Goal: Entertainment & Leisure: Consume media (video, audio)

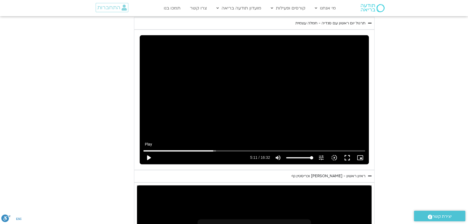
scroll to position [797, 0]
click at [150, 151] on button "play_arrow" at bounding box center [148, 157] width 13 height 13
type input "314.069577"
click at [207, 149] on input "Seek" at bounding box center [253, 150] width 221 height 3
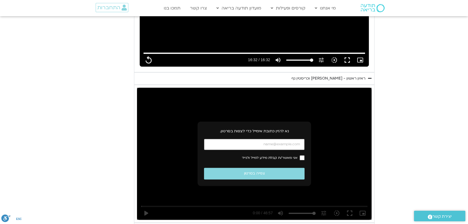
scroll to position [944, 0]
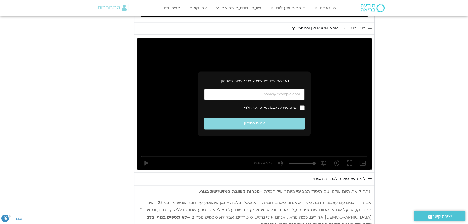
click at [265, 89] on input "כתובת אימייל" at bounding box center [254, 94] width 100 height 11
type input "992.52"
type input "k"
type input "992.52"
type input "ks"
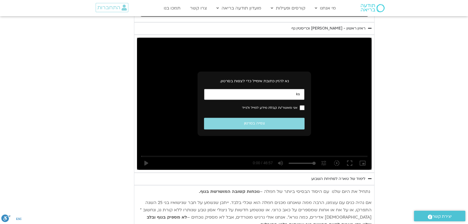
type input "992.52"
type input "ksh"
type input "992.52"
type input "ksha"
type input "992.52"
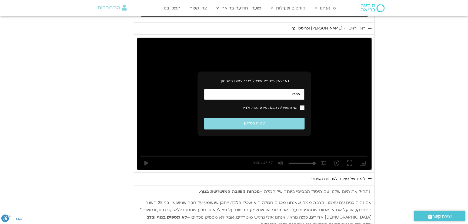
type input "kshar"
type input "992.52"
type input "ksharo"
type input "992.52"
type input "ksharon"
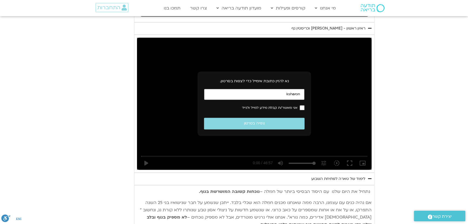
type input "992.52"
type input "ksharonl"
type input "992.52"
type input "ksharonli"
type input "992.52"
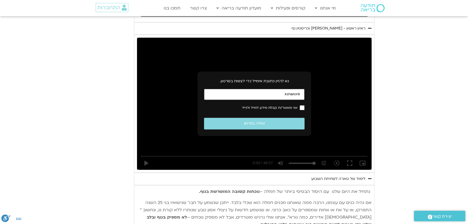
type input "ksharonlin"
type input "992.52"
type input "ksharonlin@"
type input "992.52"
type input "ksharonlin@g"
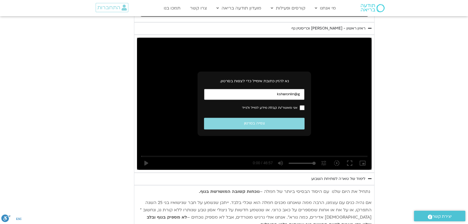
type input "992.52"
type input "ksharonlin@gm"
type input "992.52"
type input "ksharonlin@gma"
type input "992.52"
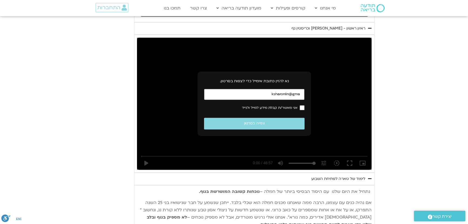
type input "ksharonlin@gmai"
type input "992.52"
type input "ksharonlin@gmail"
type input "992.52"
type input "ksharonlin@gmail."
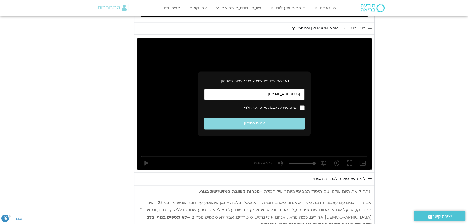
type input "992.52"
type input "ksharonlin@gmail"
type input "992.52"
type input "ksharonlin@gmail."
type input "992.52"
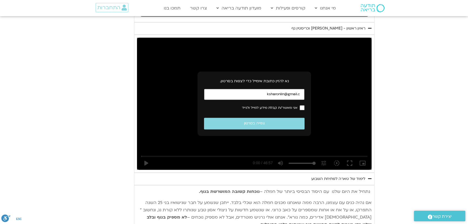
type input "ksharonlin@gmail.co"
type input "992.52"
type input "ksharonlin@gmail.com"
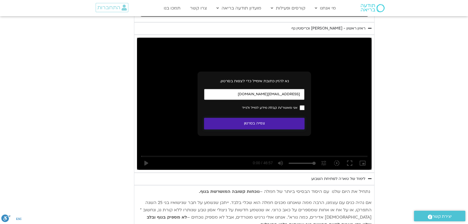
type input "992.52"
type input "ksharonlin@gmail.com"
click at [258, 117] on button "צפייה בסרטון" at bounding box center [254, 123] width 100 height 12
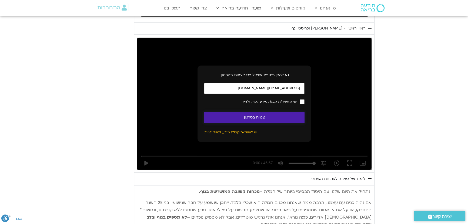
click at [256, 112] on button "צפייה בסרטון" at bounding box center [254, 118] width 100 height 12
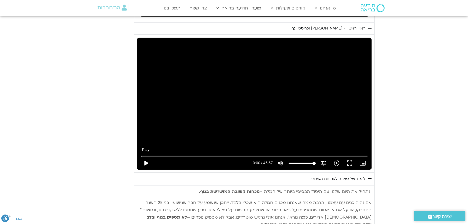
click at [149, 156] on button "play_arrow" at bounding box center [145, 162] width 13 height 13
type input "992.52"
type input "0.003225"
type input "992.52"
type input "0.018779"
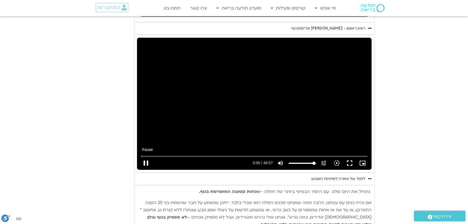
type input "992.52"
type input "0.088608"
type input "992.52"
type input "0.220511"
type input "992.52"
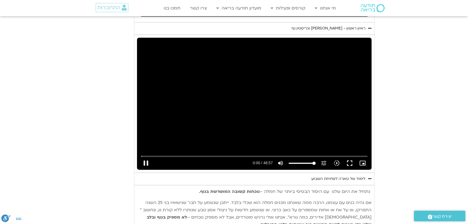
type input "0.469318"
type input "992.52"
type input "0.603641"
type input "992.52"
type input "0.735774"
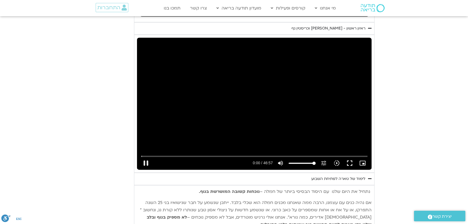
type input "992.52"
type input "0.75498"
type input "992.52"
type input "0.991398"
type input "992.52"
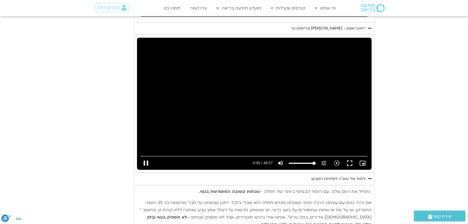
type input "1.009771"
type input "992.52"
type input "1.14236"
type input "992.52"
type input "1.326511"
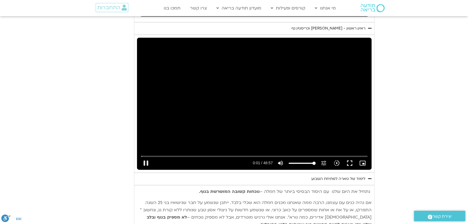
type input "992.52"
type input "1.41194"
type input "992.52"
type input "1.544628"
type input "992.52"
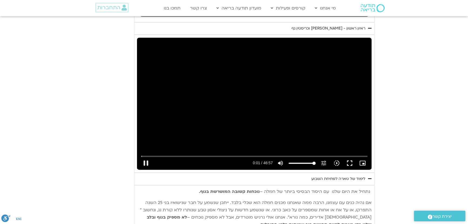
type input "1.677239"
type input "992.52"
type input "1.812276"
type input "992.52"
type input "1.945526"
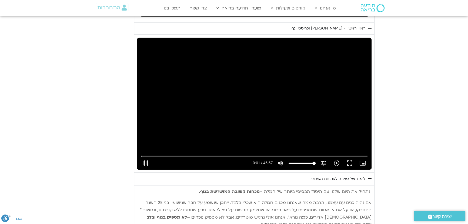
type input "992.52"
type input "2.074858"
type input "992.52"
type input "2.210989"
type input "992.52"
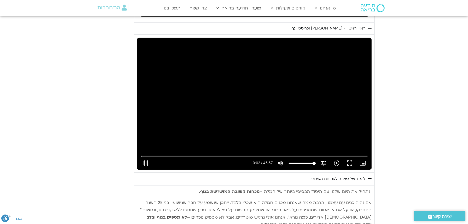
type input "2.345132"
type input "992.52"
type input "2.475052"
type input "992.52"
type input "2.601463"
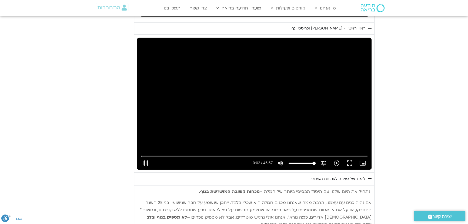
type input "992.52"
type input "2.744564"
type input "992.52"
type input "2.992564"
type input "992.52"
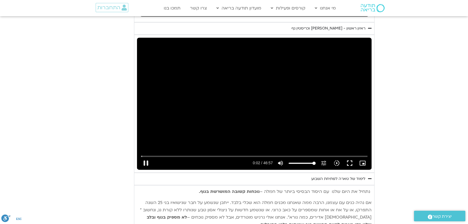
type input "3.010307"
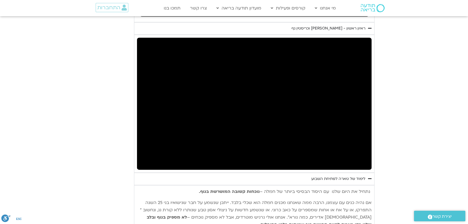
type input "992.52"
type input "20.008062"
type input "992.52"
type input "20.027408"
type input "992.52"
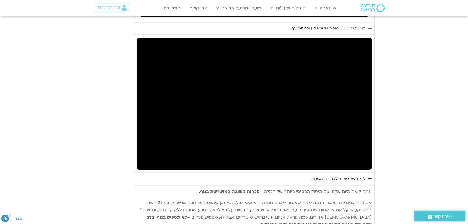
type input "20.274507"
type input "992.52"
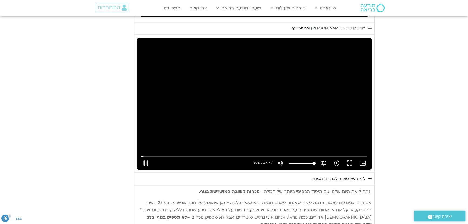
type input "20.409213"
type input "992.52"
type input "20.541058"
type input "992.52"
type input "20.674597"
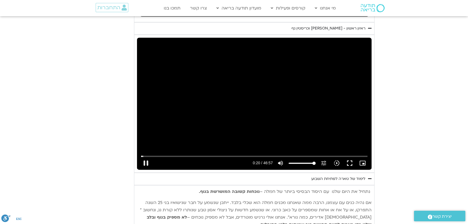
type input "992.52"
type input "20.791639"
type input "992.52"
type input "20.907551"
type input "992.52"
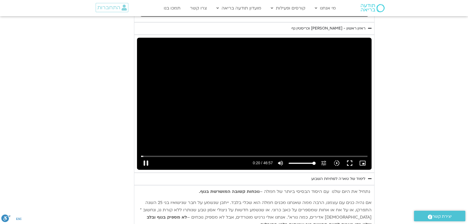
type input "20.961823"
type input "992.52"
type input "21.094524"
type input "992.52"
type input "21.228607"
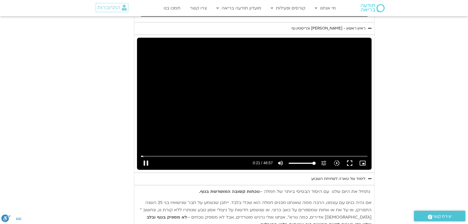
type input "992.52"
type input "21.363652"
type input "992.52"
type input "21.493853"
type input "992.52"
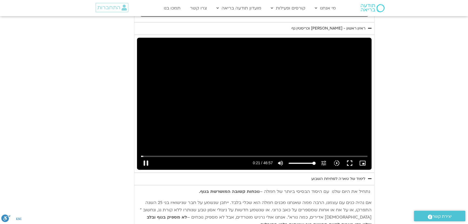
type input "21.628822"
type input "992.52"
type input "21.874437"
type input "992.52"
type input "21.957795"
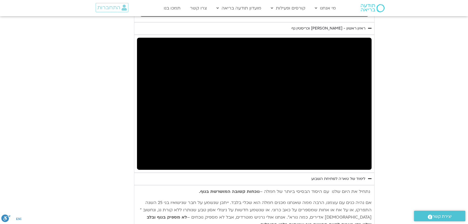
type input "992.52"
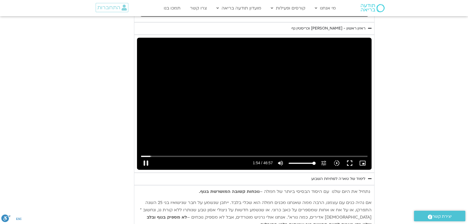
type input "114.574541"
type input "992.52"
type input "114.70771"
type input "992.52"
type input "114.824379"
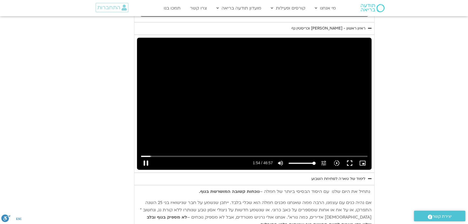
type input "992.52"
type input "114.957658"
type input "992.52"
type input "115.091019"
type input "992.52"
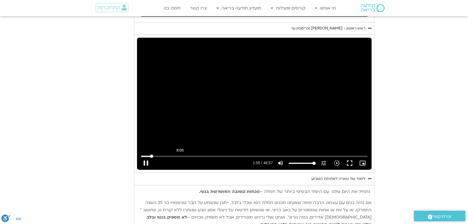
type input "115.224376"
type input "992.52"
type input "115.241344"
type input "992.52"
type input "115.492029"
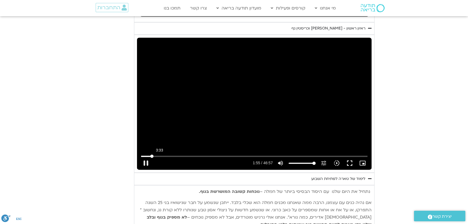
type input "992.52"
type input "115.55769"
type input "992.52"
type input "115.740659"
type input "992.52"
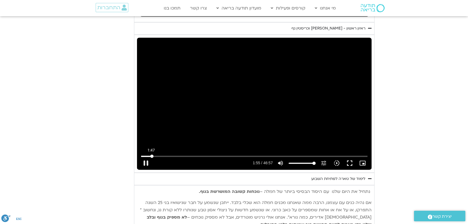
type input "115.76828"
type input "992.52"
type input "115.896407"
type input "992.52"
type input "116.028123"
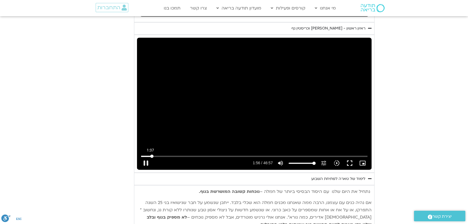
type input "992.52"
type input "116.2749"
type input "992.52"
type input "116.296845"
type input "992.52"
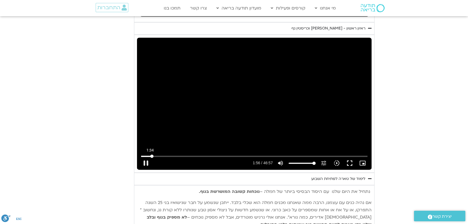
type input "116.492368"
type input "992.52"
type input "116.563564"
type input "992.52"
type input "116.694107"
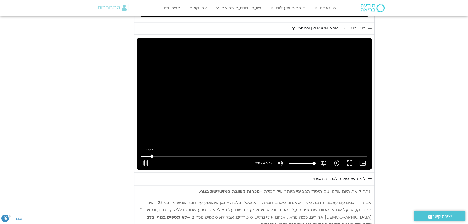
type input "992.52"
type input "89.1176118135168"
type input "992.52"
click at [149, 154] on input "Seek" at bounding box center [254, 155] width 227 height 3
type input "89.117611"
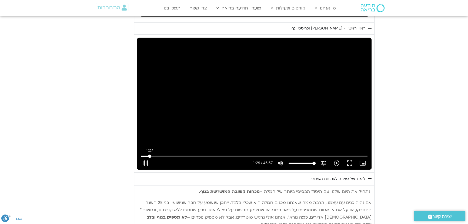
type input "992.52"
type input "89.126619"
type input "992.52"
type input "89.12893"
type input "992.52"
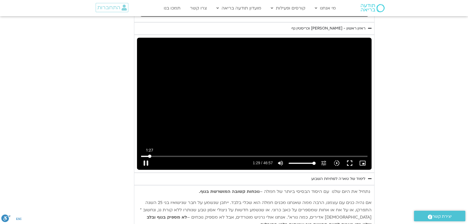
type input "89.231953"
type input "992.52"
type input "89.366434"
type input "992.52"
type input "89.496441"
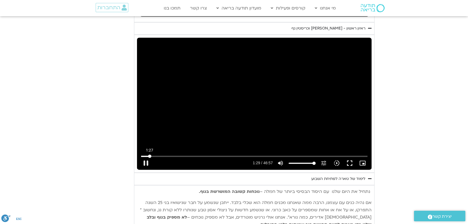
type input "992.52"
type input "89.634555"
type input "992.52"
type input "89.765595"
type input "992.52"
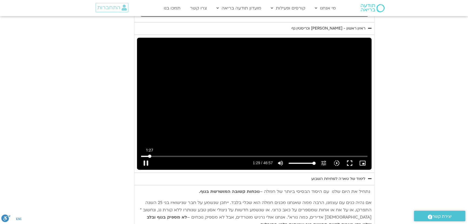
type input "89.897687"
type input "992.52"
type input "90.032302"
type input "992.52"
type input "90.166066"
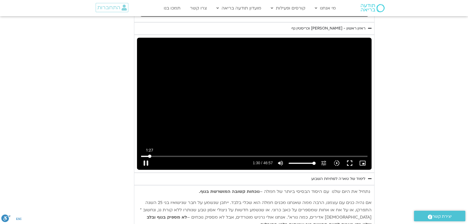
type input "992.52"
type input "90.299813"
type input "992.52"
type input "90.432639"
type input "992.52"
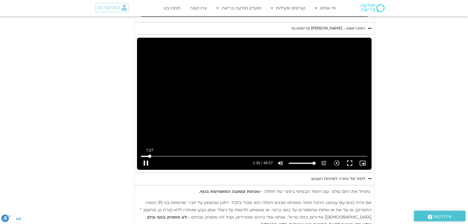
type input "90.565484"
type input "992.52"
type input "90.697387"
type input "992.52"
type input "90.834876"
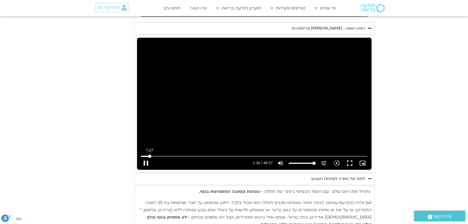
type input "992.52"
type input "90.966369"
click at [145, 156] on button "pause" at bounding box center [145, 162] width 13 height 13
click at [144, 156] on button "play_arrow" at bounding box center [145, 162] width 13 height 13
click at [146, 156] on button "pause" at bounding box center [145, 162] width 13 height 13
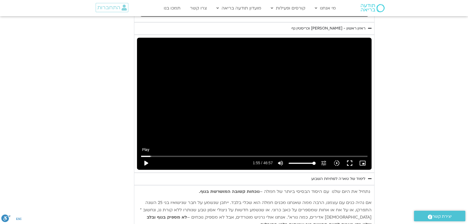
click at [147, 156] on button "play_arrow" at bounding box center [145, 162] width 13 height 13
click at [145, 156] on button "pause" at bounding box center [145, 162] width 13 height 13
click at [346, 156] on button "fullscreen" at bounding box center [349, 162] width 13 height 13
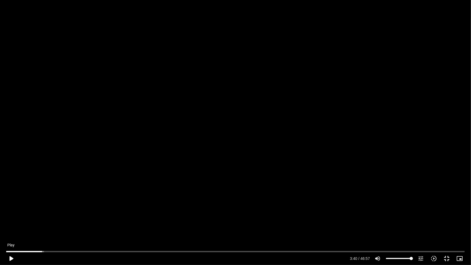
click at [12, 223] on button "play_arrow" at bounding box center [11, 258] width 13 height 13
click at [13, 223] on button "pause" at bounding box center [11, 258] width 13 height 13
click at [47, 223] on input "Seek" at bounding box center [235, 251] width 459 height 3
click at [10, 223] on button "play_arrow" at bounding box center [11, 258] width 13 height 13
click at [12, 223] on button "pause" at bounding box center [11, 258] width 13 height 13
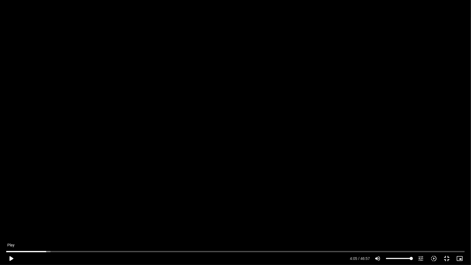
click at [14, 223] on button "play_arrow" at bounding box center [11, 258] width 13 height 13
click at [14, 223] on button "pause" at bounding box center [11, 258] width 13 height 13
click at [15, 223] on button "play_arrow" at bounding box center [11, 258] width 13 height 13
click at [16, 223] on button "pause" at bounding box center [11, 258] width 13 height 13
click at [14, 223] on button "play_arrow" at bounding box center [11, 258] width 13 height 13
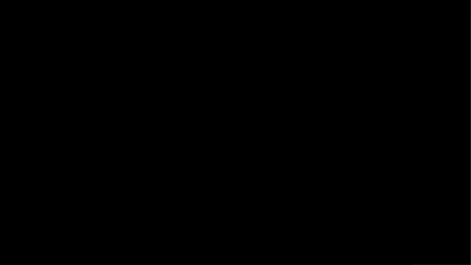
click at [14, 223] on button "pause" at bounding box center [11, 258] width 13 height 13
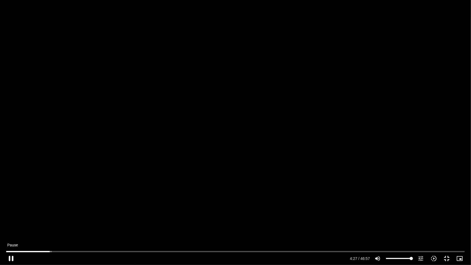
click at [14, 223] on button "pause" at bounding box center [11, 258] width 13 height 13
click at [12, 223] on button "play_arrow" at bounding box center [11, 258] width 13 height 13
click at [14, 223] on button "pause" at bounding box center [11, 258] width 13 height 13
click at [12, 223] on button "play_arrow" at bounding box center [11, 258] width 13 height 13
click at [14, 223] on button "pause" at bounding box center [11, 258] width 13 height 13
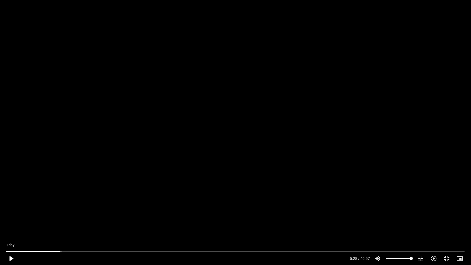
click at [14, 223] on button "play_arrow" at bounding box center [11, 258] width 13 height 13
click at [8, 223] on button "pause" at bounding box center [11, 258] width 13 height 13
click at [10, 223] on button "play_arrow" at bounding box center [11, 258] width 13 height 13
click at [274, 197] on div "Skip Ad 18:57 pause 6:43 / 46:57 volume_up Mute tune Resolution Auto 720p slow_…" at bounding box center [235, 132] width 471 height 265
click at [9, 223] on button "play_arrow" at bounding box center [11, 258] width 13 height 13
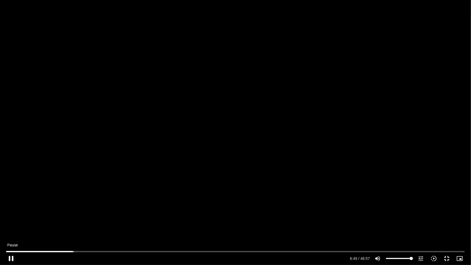
click at [11, 223] on button "pause" at bounding box center [11, 258] width 13 height 13
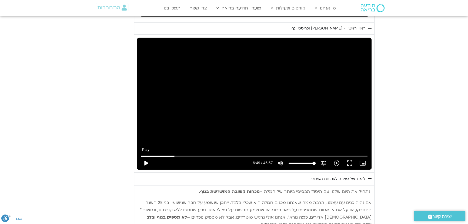
click at [145, 156] on button "play_arrow" at bounding box center [145, 162] width 13 height 13
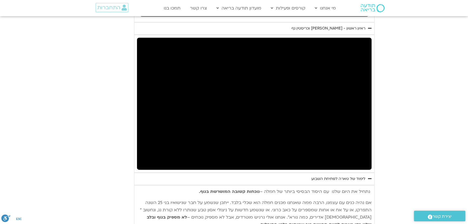
click at [145, 156] on button "pause" at bounding box center [145, 162] width 13 height 13
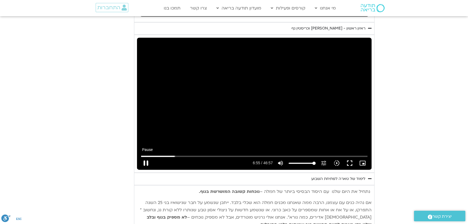
click at [145, 156] on button "pause" at bounding box center [145, 162] width 13 height 13
click at [148, 156] on button "play_arrow" at bounding box center [145, 162] width 13 height 13
click at [348, 156] on button "fullscreen" at bounding box center [349, 162] width 13 height 13
click at [143, 156] on button "pause" at bounding box center [145, 162] width 13 height 13
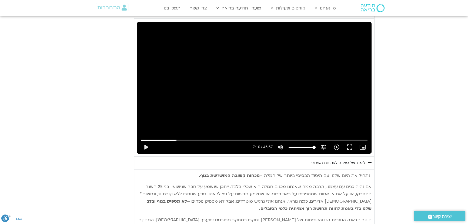
scroll to position [969, 0]
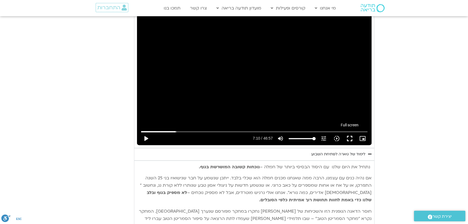
click at [349, 132] on button "fullscreen" at bounding box center [349, 138] width 13 height 13
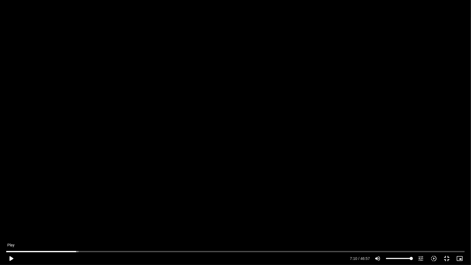
click at [11, 223] on button "play_arrow" at bounding box center [11, 258] width 13 height 13
click at [14, 223] on button "pause" at bounding box center [11, 258] width 13 height 13
click at [14, 223] on button "play_arrow" at bounding box center [11, 258] width 13 height 13
click at [11, 223] on button "pause" at bounding box center [11, 258] width 13 height 13
click at [9, 223] on button "play_arrow" at bounding box center [11, 258] width 13 height 13
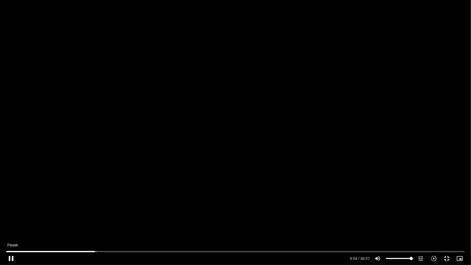
click at [15, 223] on button "pause" at bounding box center [11, 258] width 13 height 13
click at [14, 223] on button "play_arrow" at bounding box center [11, 258] width 13 height 13
click at [8, 223] on button "pause" at bounding box center [11, 258] width 13 height 13
click at [14, 223] on button "play_arrow" at bounding box center [11, 258] width 13 height 13
click at [15, 223] on button "pause" at bounding box center [11, 258] width 13 height 13
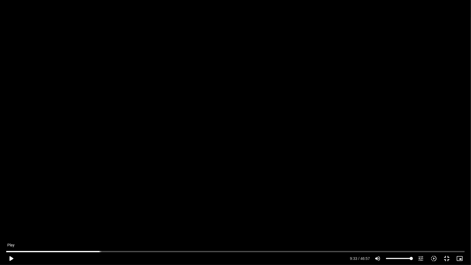
click at [12, 223] on button "play_arrow" at bounding box center [11, 258] width 13 height 13
click at [14, 223] on button "pause" at bounding box center [11, 258] width 13 height 13
click at [12, 223] on button "play_arrow" at bounding box center [11, 258] width 13 height 13
click at [114, 223] on input "Seek" at bounding box center [235, 251] width 459 height 3
click at [8, 223] on button "pause" at bounding box center [11, 258] width 13 height 13
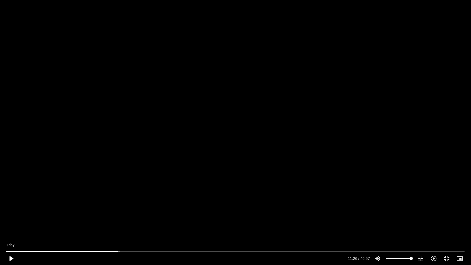
click at [14, 223] on button "play_arrow" at bounding box center [11, 258] width 13 height 13
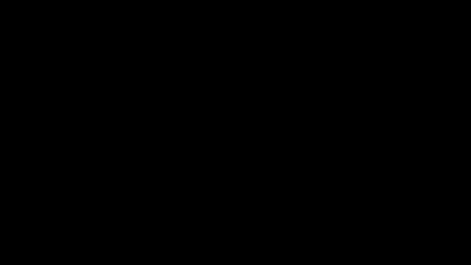
click at [14, 223] on button "pause" at bounding box center [11, 258] width 13 height 13
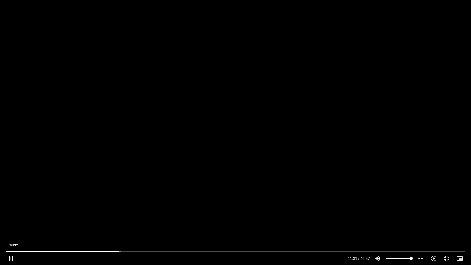
click at [9, 223] on button "pause" at bounding box center [11, 258] width 13 height 13
click at [117, 223] on input "Seek" at bounding box center [235, 251] width 459 height 3
click at [11, 223] on button "play_arrow" at bounding box center [11, 258] width 13 height 13
click at [119, 223] on input "Seek" at bounding box center [235, 251] width 459 height 3
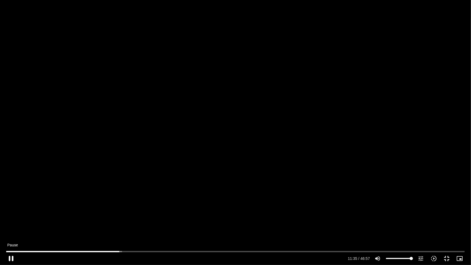
click at [11, 223] on button "pause" at bounding box center [11, 258] width 13 height 13
click at [11, 223] on button "play_arrow" at bounding box center [11, 258] width 13 height 13
click at [13, 223] on button "pause" at bounding box center [11, 258] width 13 height 13
click at [14, 223] on button "play_arrow" at bounding box center [11, 258] width 13 height 13
click at [13, 223] on button "pause" at bounding box center [11, 258] width 13 height 13
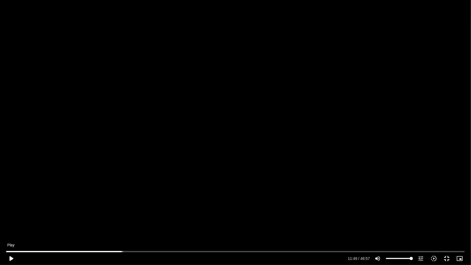
click at [14, 223] on button "play_arrow" at bounding box center [11, 258] width 13 height 13
click at [15, 223] on button "pause" at bounding box center [11, 258] width 13 height 13
click at [14, 223] on button "play_arrow" at bounding box center [11, 258] width 13 height 13
click at [9, 223] on button "pause" at bounding box center [11, 258] width 13 height 13
click at [9, 223] on button "play_arrow" at bounding box center [11, 258] width 13 height 13
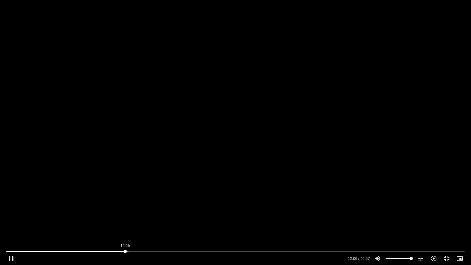
click at [125, 223] on input "Seek" at bounding box center [235, 251] width 459 height 3
click at [14, 223] on button "pause" at bounding box center [11, 258] width 13 height 13
click at [15, 223] on button "play_arrow" at bounding box center [11, 258] width 13 height 13
click at [15, 223] on button "pause" at bounding box center [11, 258] width 13 height 13
click at [125, 223] on input "Seek" at bounding box center [235, 251] width 459 height 3
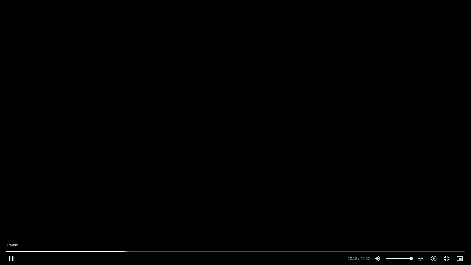
click at [13, 223] on button "pause" at bounding box center [11, 258] width 13 height 13
click at [12, 223] on button "play_arrow" at bounding box center [11, 258] width 13 height 13
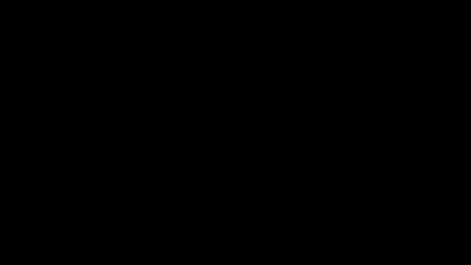
click at [12, 223] on button "pause" at bounding box center [11, 258] width 13 height 13
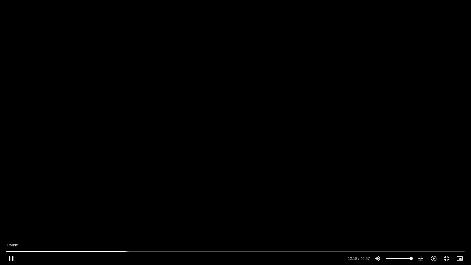
click at [11, 223] on button "pause" at bounding box center [11, 258] width 13 height 13
click at [124, 223] on input "Seek" at bounding box center [235, 251] width 459 height 3
click at [127, 223] on input "Seek" at bounding box center [235, 251] width 459 height 3
click at [15, 223] on button "play_arrow" at bounding box center [11, 258] width 13 height 13
click at [10, 223] on button "pause" at bounding box center [11, 258] width 13 height 13
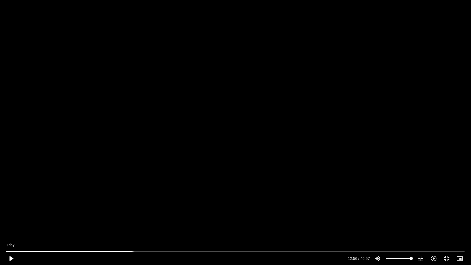
click at [12, 223] on button "play_arrow" at bounding box center [11, 258] width 13 height 13
click at [14, 223] on button "pause" at bounding box center [11, 258] width 13 height 13
click at [14, 223] on button "play_arrow" at bounding box center [11, 258] width 13 height 13
click at [13, 223] on button "pause" at bounding box center [11, 258] width 13 height 13
click at [14, 223] on button "play_arrow" at bounding box center [11, 258] width 13 height 13
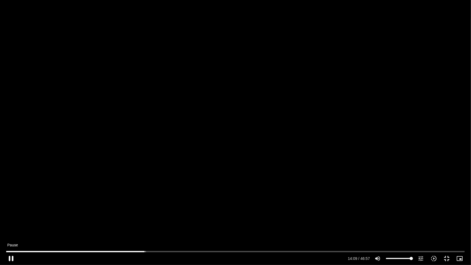
click at [14, 223] on button "pause" at bounding box center [11, 258] width 13 height 13
click at [143, 223] on input "Seek" at bounding box center [235, 251] width 459 height 3
click at [12, 223] on button "play_arrow" at bounding box center [11, 258] width 13 height 13
click at [11, 223] on button "pause" at bounding box center [11, 258] width 13 height 13
click at [143, 223] on input "Seek" at bounding box center [235, 251] width 459 height 3
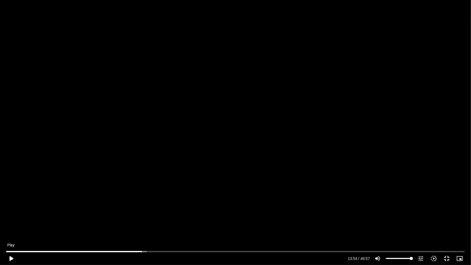
click at [8, 223] on button "play_arrow" at bounding box center [11, 258] width 13 height 13
click at [11, 223] on button "pause" at bounding box center [11, 258] width 13 height 13
click at [12, 223] on button "play_arrow" at bounding box center [11, 258] width 13 height 13
click at [10, 223] on button "pause" at bounding box center [11, 258] width 13 height 13
click at [11, 223] on button "play_arrow" at bounding box center [11, 258] width 13 height 13
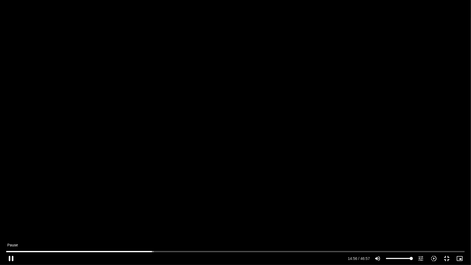
click at [13, 223] on button "pause" at bounding box center [11, 258] width 13 height 13
click at [10, 223] on button "play_arrow" at bounding box center [11, 258] width 13 height 13
click at [14, 223] on button "pause" at bounding box center [11, 258] width 13 height 13
click at [11, 223] on button "play_arrow" at bounding box center [11, 258] width 13 height 13
click at [15, 223] on button "pause" at bounding box center [11, 258] width 13 height 13
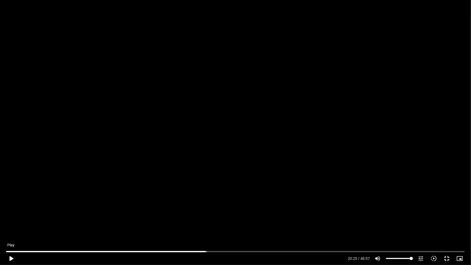
click at [10, 223] on button "play_arrow" at bounding box center [11, 258] width 13 height 13
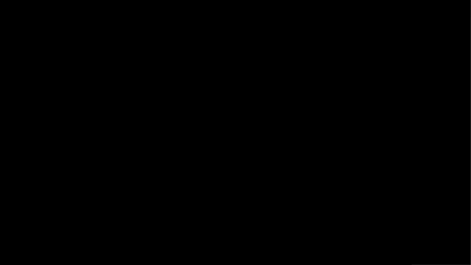
click at [10, 223] on button "pause" at bounding box center [11, 258] width 13 height 13
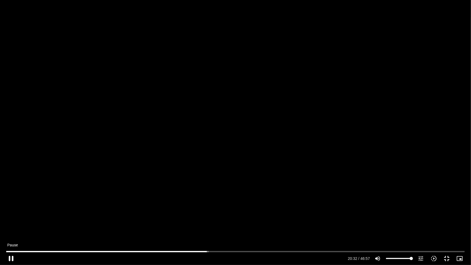
click at [11, 223] on button "pause" at bounding box center [11, 258] width 13 height 13
click at [10, 223] on button "play_arrow" at bounding box center [11, 258] width 13 height 13
click at [13, 223] on button "pause" at bounding box center [11, 258] width 13 height 13
click at [12, 223] on button "play_arrow" at bounding box center [11, 258] width 13 height 13
click at [217, 223] on input "Seek" at bounding box center [235, 251] width 459 height 3
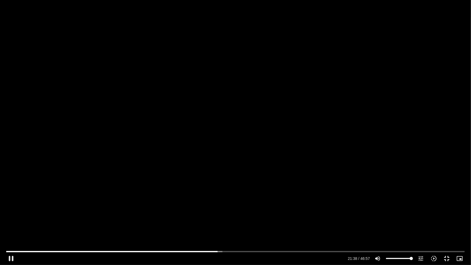
drag, startPoint x: 14, startPoint y: 258, endPoint x: 4, endPoint y: 204, distance: 55.5
click at [13, 223] on button "pause" at bounding box center [11, 258] width 13 height 13
click at [12, 223] on button "play_arrow" at bounding box center [11, 258] width 13 height 13
click at [14, 223] on button "pause" at bounding box center [11, 258] width 13 height 13
click at [15, 223] on button "play_arrow" at bounding box center [11, 258] width 13 height 13
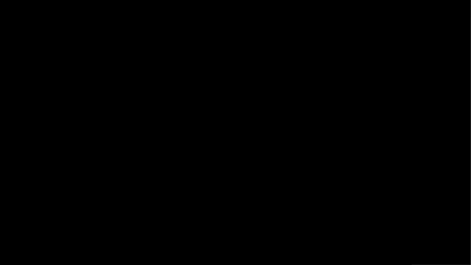
click at [15, 223] on button "pause" at bounding box center [11, 258] width 13 height 13
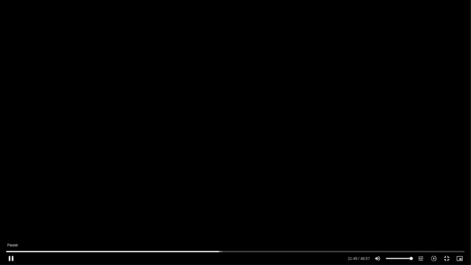
click at [11, 223] on button "pause" at bounding box center [11, 258] width 13 height 13
click at [11, 223] on button "play_arrow" at bounding box center [11, 258] width 13 height 13
click at [13, 223] on button "pause" at bounding box center [11, 258] width 13 height 13
click at [12, 223] on button "play_arrow" at bounding box center [11, 258] width 13 height 13
click at [12, 223] on button "pause" at bounding box center [11, 258] width 13 height 13
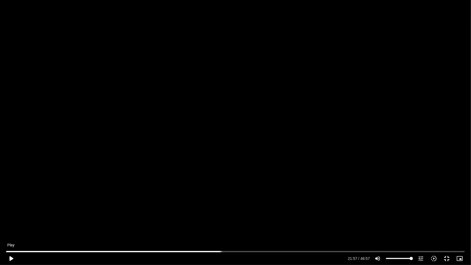
click at [14, 223] on button "play_arrow" at bounding box center [11, 258] width 13 height 13
click at [13, 223] on button "pause" at bounding box center [11, 258] width 13 height 13
click at [12, 223] on button "play_arrow" at bounding box center [11, 258] width 13 height 13
click at [11, 223] on button "pause" at bounding box center [11, 258] width 13 height 13
click at [12, 223] on button "play_arrow" at bounding box center [11, 258] width 13 height 13
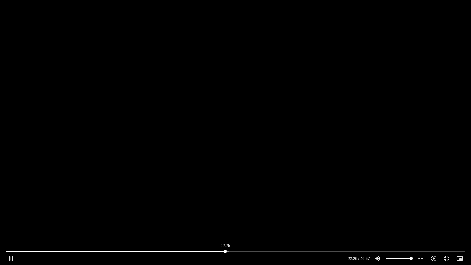
click at [226, 223] on input "Seek" at bounding box center [235, 251] width 459 height 3
click at [12, 223] on button "pause" at bounding box center [11, 258] width 13 height 13
click at [14, 223] on button "play_arrow" at bounding box center [11, 258] width 13 height 13
click at [11, 223] on button "pause" at bounding box center [11, 258] width 13 height 13
click at [13, 223] on button "play_arrow" at bounding box center [11, 258] width 13 height 13
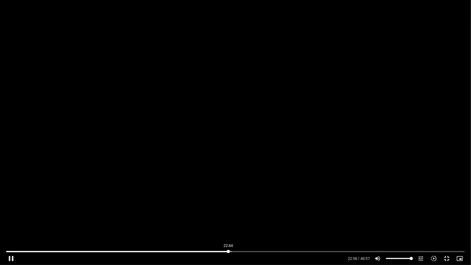
click at [228, 223] on input "Seek" at bounding box center [235, 251] width 459 height 3
click at [13, 223] on button "pause" at bounding box center [11, 258] width 13 height 13
click at [12, 223] on button "play_arrow" at bounding box center [11, 258] width 13 height 13
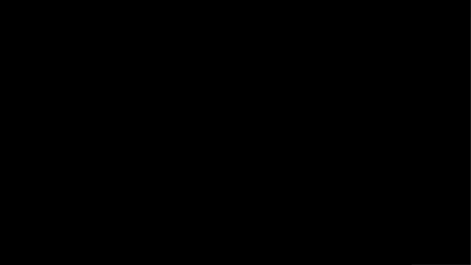
click at [9, 223] on button "pause" at bounding box center [11, 258] width 13 height 13
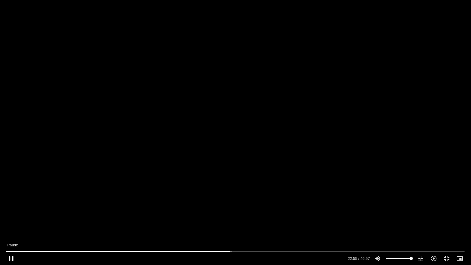
click at [13, 223] on button "pause" at bounding box center [11, 258] width 13 height 13
click at [13, 223] on button "play_arrow" at bounding box center [11, 258] width 13 height 13
click at [8, 223] on button "pause" at bounding box center [11, 258] width 13 height 13
click at [12, 223] on button "play_arrow" at bounding box center [11, 258] width 13 height 13
click at [14, 223] on button "pause" at bounding box center [11, 258] width 13 height 13
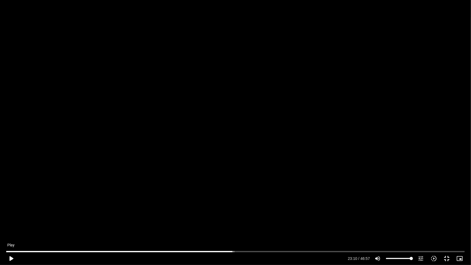
click at [15, 223] on button "play_arrow" at bounding box center [11, 258] width 13 height 13
click at [14, 223] on button "pause" at bounding box center [11, 258] width 13 height 13
click at [14, 223] on button "play_arrow" at bounding box center [11, 258] width 13 height 13
click at [11, 223] on button "pause" at bounding box center [11, 258] width 13 height 13
click at [12, 223] on button "play_arrow" at bounding box center [11, 258] width 13 height 13
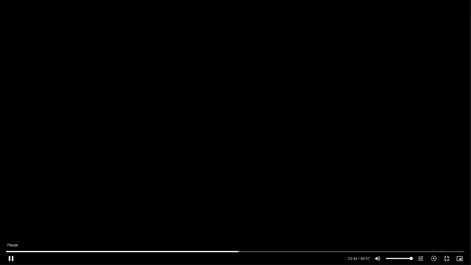
click at [13, 223] on button "pause" at bounding box center [11, 258] width 13 height 13
click at [12, 223] on button "play_arrow" at bounding box center [11, 258] width 13 height 13
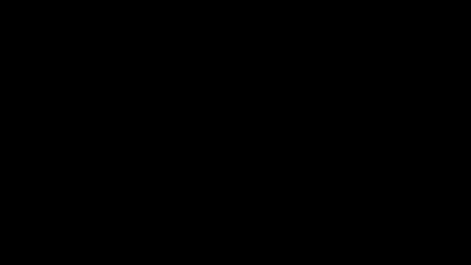
click at [12, 223] on button "pause" at bounding box center [11, 258] width 13 height 13
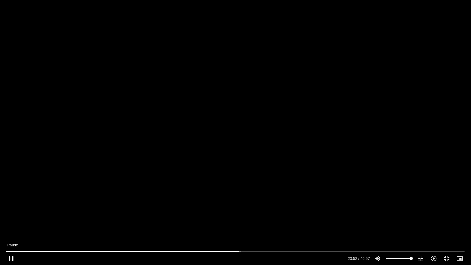
click at [11, 223] on button "pause" at bounding box center [11, 258] width 13 height 13
click at [12, 223] on button "play_arrow" at bounding box center [11, 258] width 13 height 13
click at [12, 223] on button "pause" at bounding box center [11, 258] width 13 height 13
click at [12, 223] on button "play_arrow" at bounding box center [11, 258] width 13 height 13
click at [12, 223] on button "pause" at bounding box center [11, 258] width 13 height 13
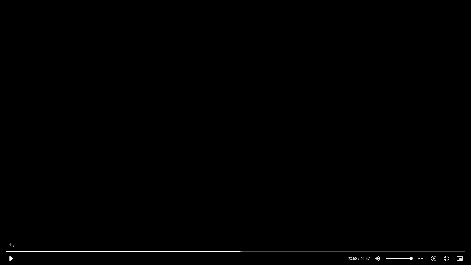
click at [9, 223] on button "play_arrow" at bounding box center [11, 258] width 13 height 13
click at [12, 223] on button "pause" at bounding box center [11, 258] width 13 height 13
click at [14, 223] on button "play_arrow" at bounding box center [11, 258] width 13 height 13
click at [13, 223] on button "pause" at bounding box center [11, 258] width 13 height 13
click at [14, 223] on button "play_arrow" at bounding box center [11, 258] width 13 height 13
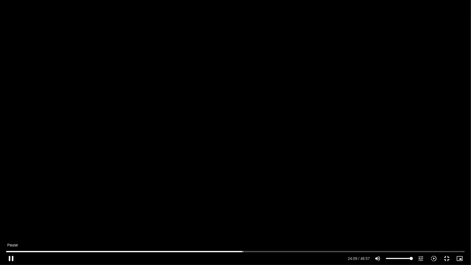
click at [9, 223] on button "pause" at bounding box center [11, 258] width 13 height 13
click at [14, 223] on button "play_arrow" at bounding box center [11, 258] width 13 height 13
click at [13, 223] on button "pause" at bounding box center [11, 258] width 13 height 13
click at [10, 223] on button "play_arrow" at bounding box center [11, 258] width 13 height 13
click at [15, 223] on button "pause" at bounding box center [11, 258] width 13 height 13
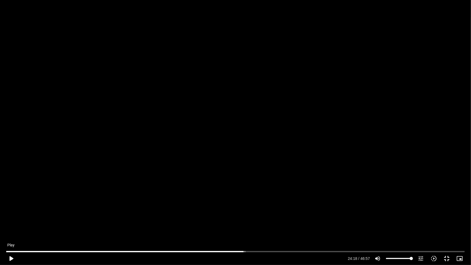
click at [11, 223] on button "play_arrow" at bounding box center [11, 258] width 13 height 13
click at [11, 223] on button "pause" at bounding box center [11, 258] width 13 height 13
click at [12, 223] on button "play_arrow" at bounding box center [11, 258] width 13 height 13
drag, startPoint x: 11, startPoint y: 257, endPoint x: 11, endPoint y: 252, distance: 4.9
click at [11, 223] on button "pause" at bounding box center [11, 258] width 13 height 13
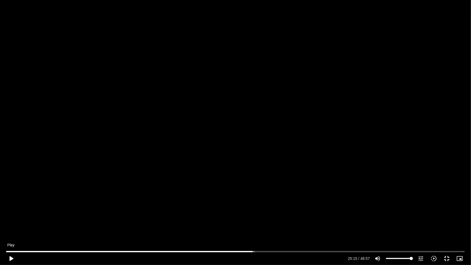
click at [10, 223] on button "play_arrow" at bounding box center [11, 258] width 13 height 13
click at [10, 223] on button "pause" at bounding box center [11, 258] width 13 height 13
click at [12, 223] on button "play_arrow" at bounding box center [11, 258] width 13 height 13
click at [12, 223] on button "pause" at bounding box center [11, 258] width 13 height 13
click at [13, 223] on button "play_arrow" at bounding box center [11, 258] width 13 height 13
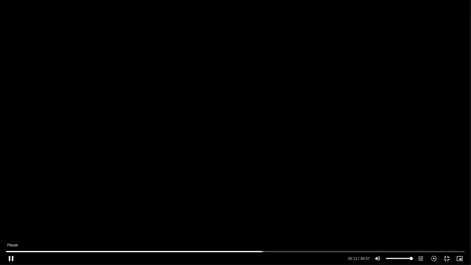
click at [11, 223] on button "pause" at bounding box center [11, 258] width 13 height 13
click at [12, 223] on button "play_arrow" at bounding box center [11, 258] width 13 height 13
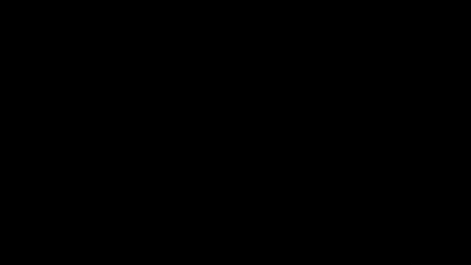
click at [13, 223] on button "pause" at bounding box center [11, 258] width 13 height 13
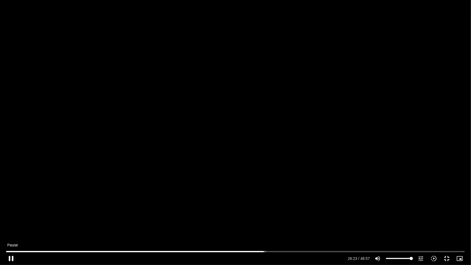
click at [10, 223] on button "pause" at bounding box center [11, 258] width 13 height 13
click at [263, 223] on input "Seek" at bounding box center [235, 251] width 459 height 3
click at [262, 223] on input "Seek" at bounding box center [235, 251] width 459 height 3
click at [13, 223] on button "play_arrow" at bounding box center [11, 258] width 13 height 13
click at [12, 223] on button "pause" at bounding box center [11, 258] width 13 height 13
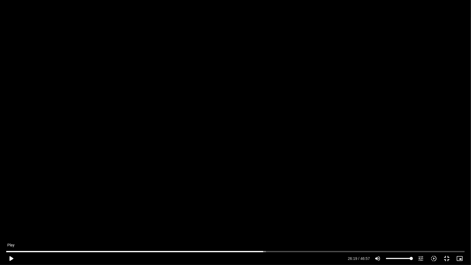
click at [13, 223] on button "play_arrow" at bounding box center [11, 258] width 13 height 13
click at [10, 223] on button "pause" at bounding box center [11, 258] width 13 height 13
click at [15, 223] on button "play_arrow" at bounding box center [11, 258] width 13 height 13
click at [275, 223] on input "Seek" at bounding box center [235, 251] width 459 height 3
click at [11, 223] on button "pause" at bounding box center [11, 258] width 13 height 13
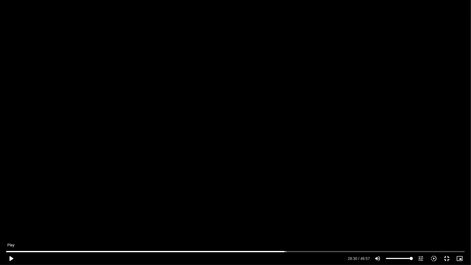
click at [13, 223] on button "play_arrow" at bounding box center [11, 258] width 13 height 13
click at [14, 223] on button "pause" at bounding box center [11, 258] width 13 height 13
click at [15, 223] on button "play_arrow" at bounding box center [11, 258] width 13 height 13
click at [8, 223] on button "pause" at bounding box center [11, 258] width 13 height 13
click at [14, 223] on button "play_arrow" at bounding box center [11, 258] width 13 height 13
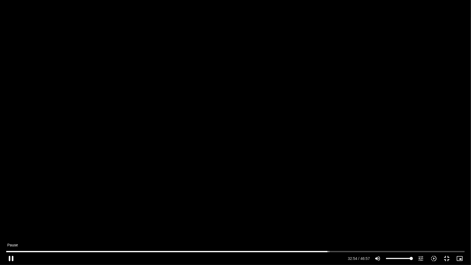
click at [14, 223] on button "pause" at bounding box center [11, 258] width 13 height 13
click at [11, 223] on button "play_arrow" at bounding box center [11, 258] width 13 height 13
click at [11, 223] on button "pause" at bounding box center [11, 258] width 13 height 13
click at [15, 223] on button "play_arrow" at bounding box center [11, 258] width 13 height 13
click at [15, 223] on button "pause" at bounding box center [11, 258] width 13 height 13
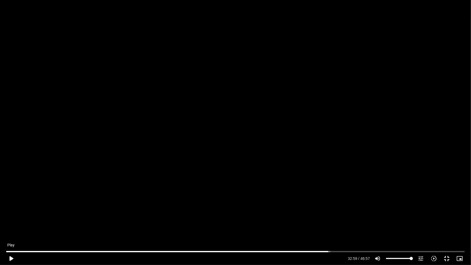
click at [13, 223] on button "play_arrow" at bounding box center [11, 258] width 13 height 13
click at [11, 223] on button "pause" at bounding box center [11, 258] width 13 height 13
click at [13, 223] on button "play_arrow" at bounding box center [11, 258] width 13 height 13
click at [371, 223] on input "Seek" at bounding box center [235, 251] width 459 height 3
click at [14, 223] on button "pause" at bounding box center [11, 258] width 13 height 13
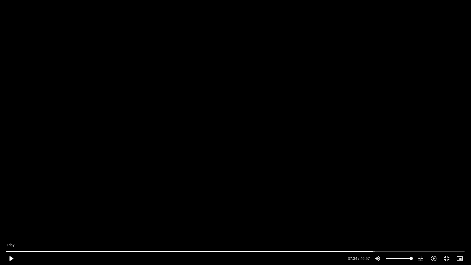
click at [14, 223] on button "play_arrow" at bounding box center [11, 258] width 13 height 13
click at [10, 223] on button "pause" at bounding box center [11, 258] width 13 height 13
click at [10, 223] on button "play_arrow" at bounding box center [11, 258] width 13 height 13
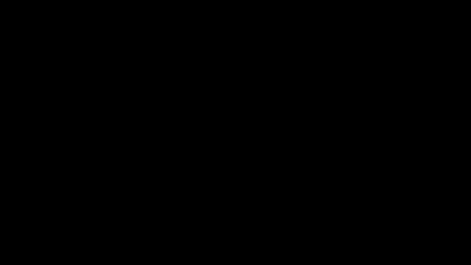
click at [10, 223] on button "pause" at bounding box center [11, 258] width 13 height 13
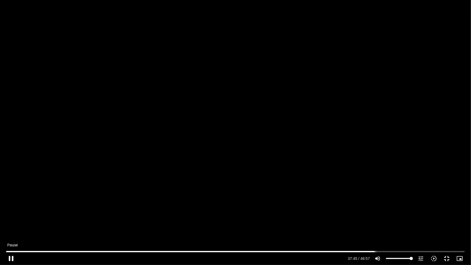
click at [12, 223] on button "pause" at bounding box center [11, 258] width 13 height 13
click at [16, 223] on button "play_arrow" at bounding box center [11, 258] width 13 height 13
click at [15, 223] on button "pause" at bounding box center [11, 258] width 13 height 13
click at [10, 223] on button "play_arrow" at bounding box center [11, 258] width 13 height 13
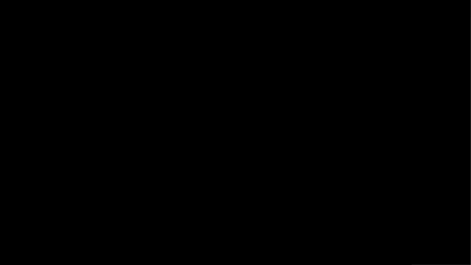
click at [11, 223] on button "pause" at bounding box center [11, 258] width 13 height 13
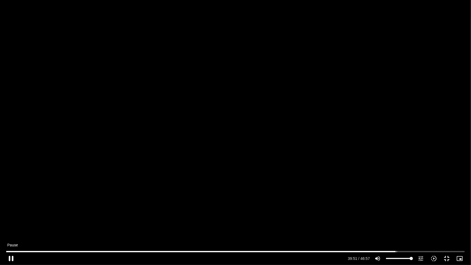
click at [10, 223] on button "pause" at bounding box center [11, 258] width 13 height 13
click at [391, 223] on input "Seek" at bounding box center [235, 251] width 459 height 3
click at [15, 223] on button "play_arrow" at bounding box center [11, 258] width 13 height 13
click at [10, 223] on button "pause" at bounding box center [11, 258] width 13 height 13
click at [13, 223] on button "play_arrow" at bounding box center [11, 258] width 13 height 13
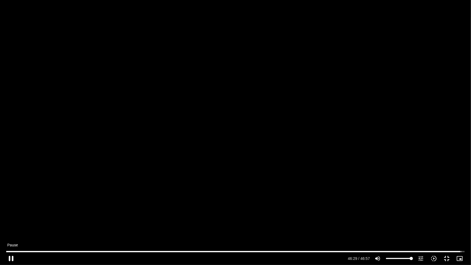
click at [9, 223] on button "pause" at bounding box center [11, 258] width 13 height 13
click at [14, 223] on button "play_arrow" at bounding box center [11, 258] width 13 height 13
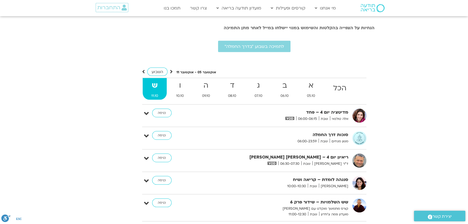
scroll to position [1263, 0]
click at [312, 80] on strong "א" at bounding box center [310, 85] width 25 height 12
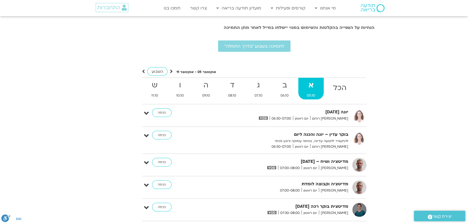
scroll to position [1288, 0]
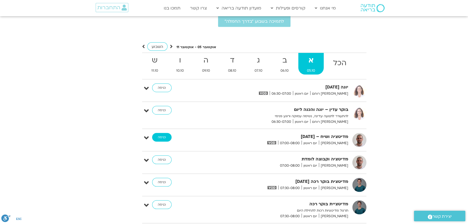
click at [164, 133] on link "כניסה" at bounding box center [161, 137] width 19 height 9
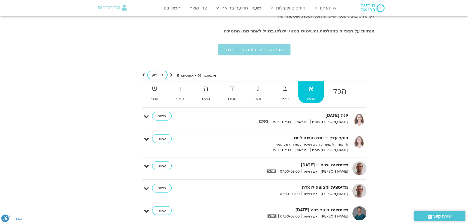
scroll to position [1214, 0]
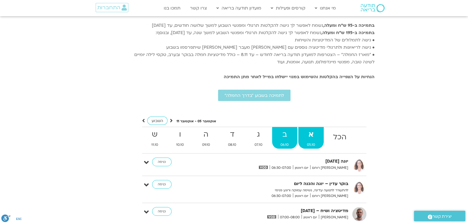
click at [281, 128] on strong "ב" at bounding box center [284, 134] width 25 height 12
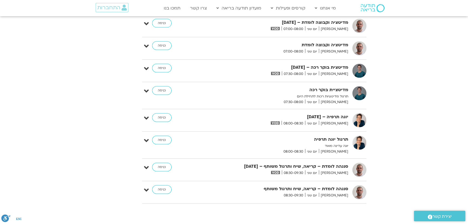
scroll to position [1411, 0]
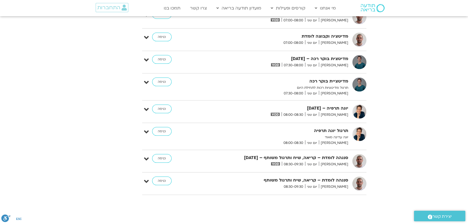
click at [280, 162] on img at bounding box center [275, 163] width 9 height 3
click at [303, 154] on strong "סנגהה לומדת – קריאה, שיח ותרגול משותף – [DATE]" at bounding box center [282, 157] width 132 height 7
click at [163, 154] on link "כניסה" at bounding box center [161, 158] width 19 height 9
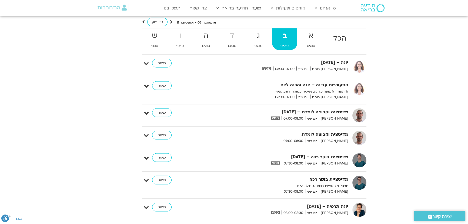
scroll to position [1263, 0]
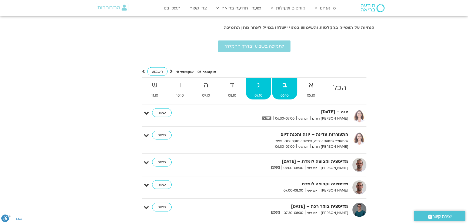
click at [256, 79] on strong "ג" at bounding box center [258, 85] width 25 height 12
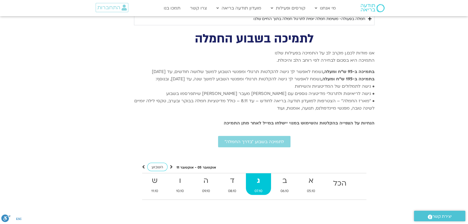
scroll to position [1165, 0]
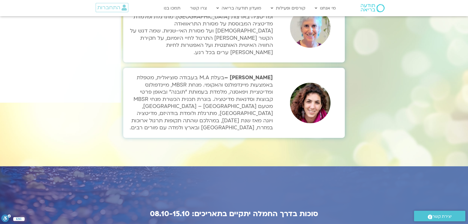
scroll to position [1851, 0]
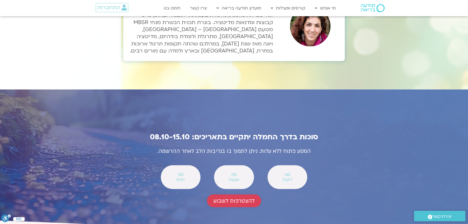
click at [239, 197] on span "להצטרפות לשבוע" at bounding box center [233, 200] width 41 height 6
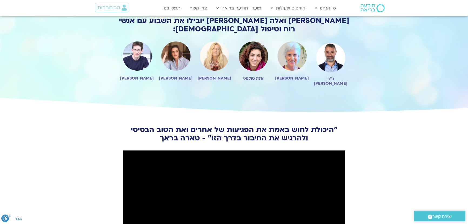
scroll to position [565, 0]
